Goal: Task Accomplishment & Management: Manage account settings

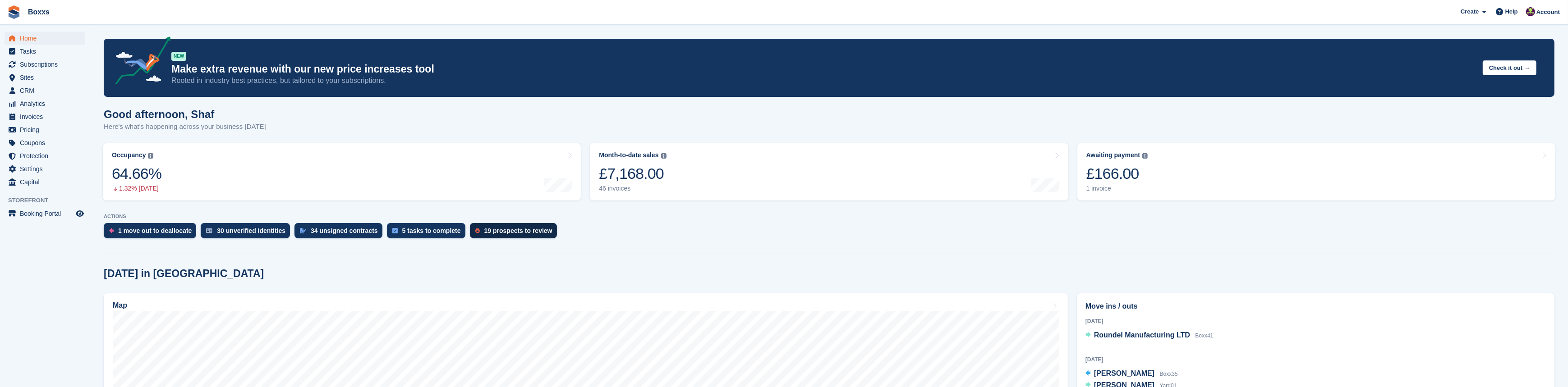
click at [484, 230] on div "19 prospects to review" at bounding box center [518, 231] width 68 height 8
